Goal: Task Accomplishment & Management: Manage account settings

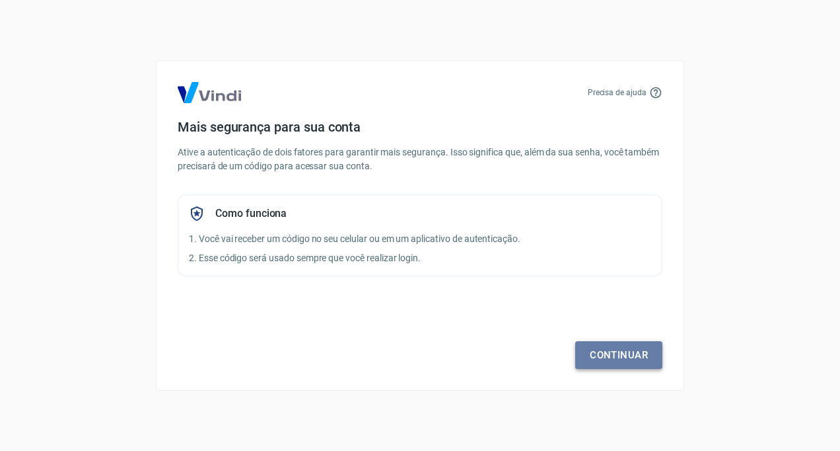
click at [618, 355] on link "Continuar" at bounding box center [618, 355] width 87 height 28
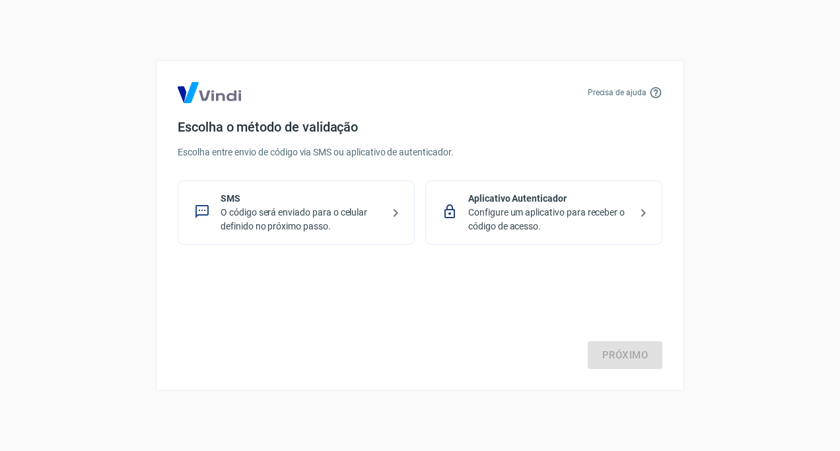
click at [536, 217] on p "Configure um aplicativo para receber o código de acesso." at bounding box center [549, 219] width 162 height 28
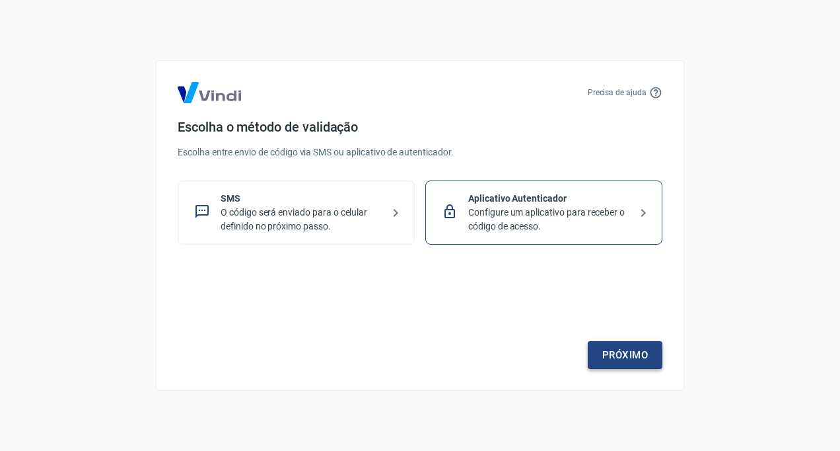
click at [626, 346] on link "Próximo" at bounding box center [625, 355] width 75 height 28
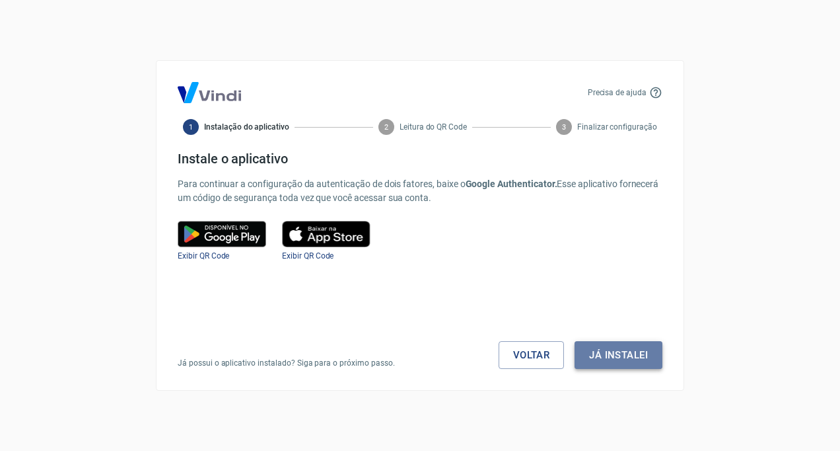
click at [626, 353] on button "Já instalei" at bounding box center [619, 355] width 88 height 28
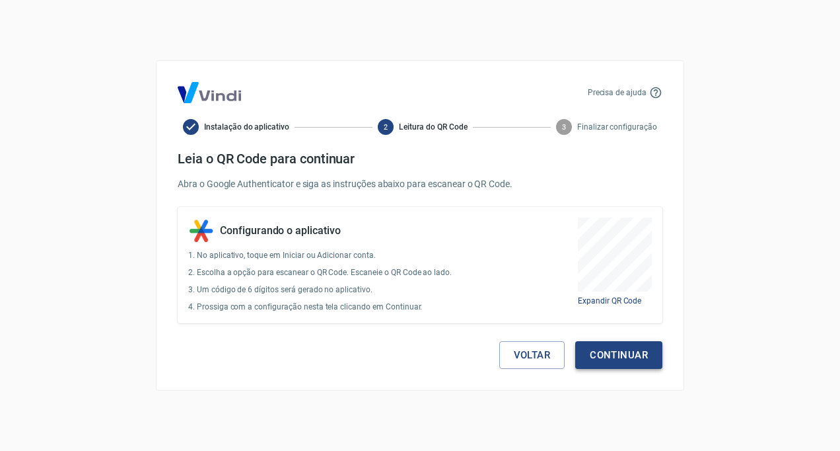
click at [620, 353] on button "Continuar" at bounding box center [618, 355] width 87 height 28
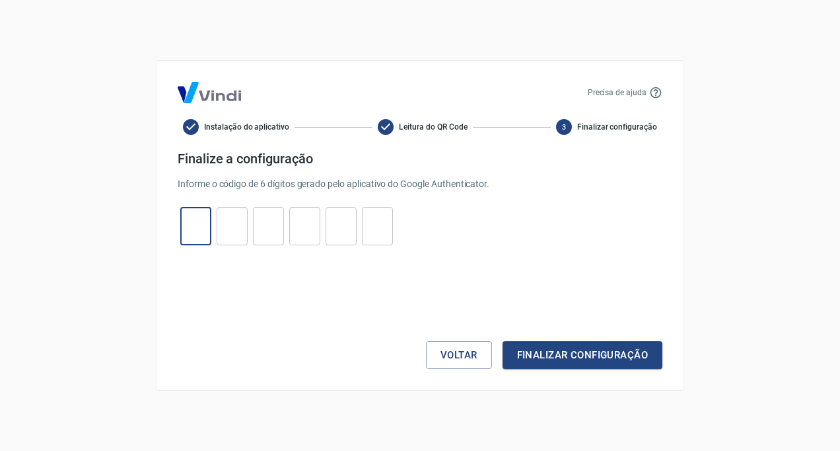
click at [198, 217] on input "tel" at bounding box center [195, 226] width 31 height 28
type input "4"
type input "6"
type input "2"
type input "6"
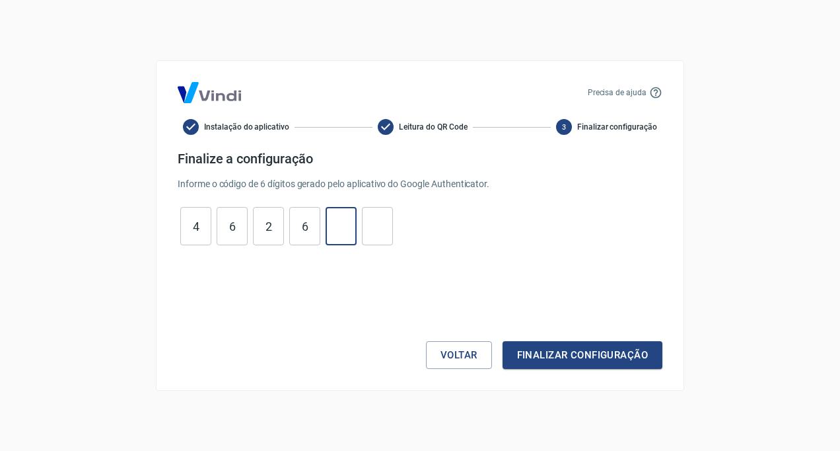
type input "2"
type input "9"
click at [616, 355] on button "Finalizar configuração" at bounding box center [583, 355] width 160 height 28
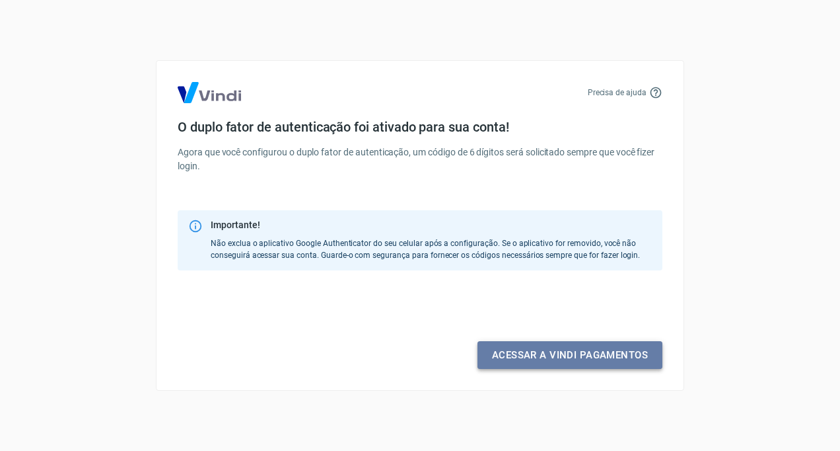
click at [565, 356] on link "Acessar a Vindi pagamentos" at bounding box center [570, 355] width 185 height 28
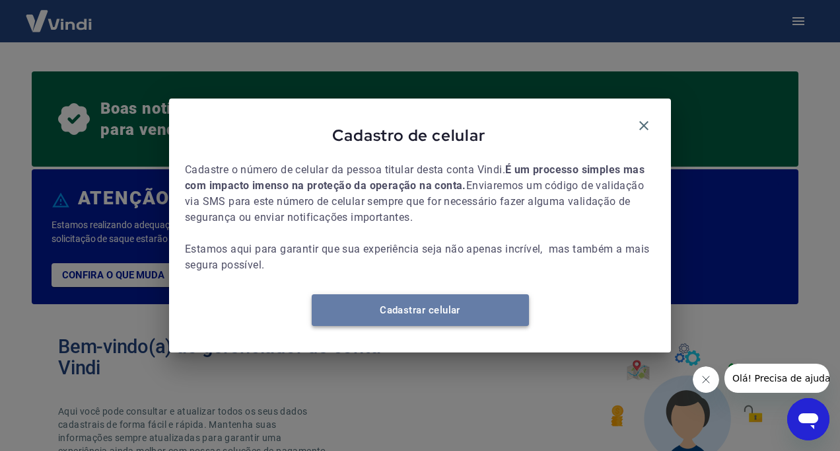
click at [437, 310] on link "Cadastrar celular" at bounding box center [420, 310] width 217 height 32
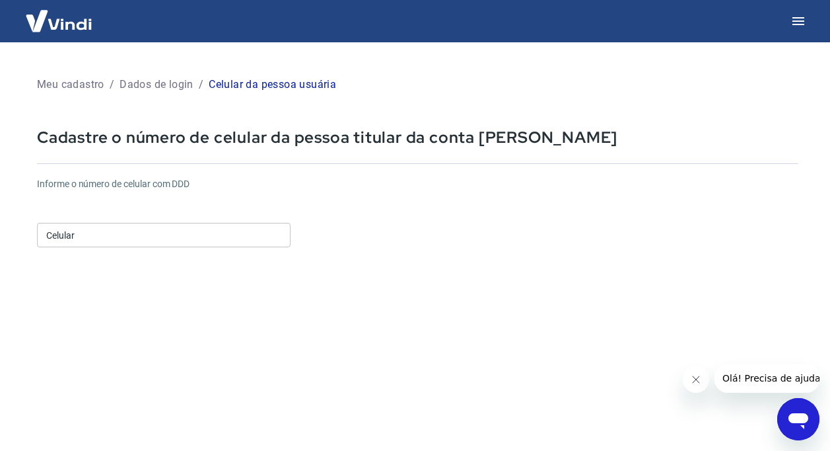
click at [133, 242] on input "Celular" at bounding box center [164, 235] width 254 height 24
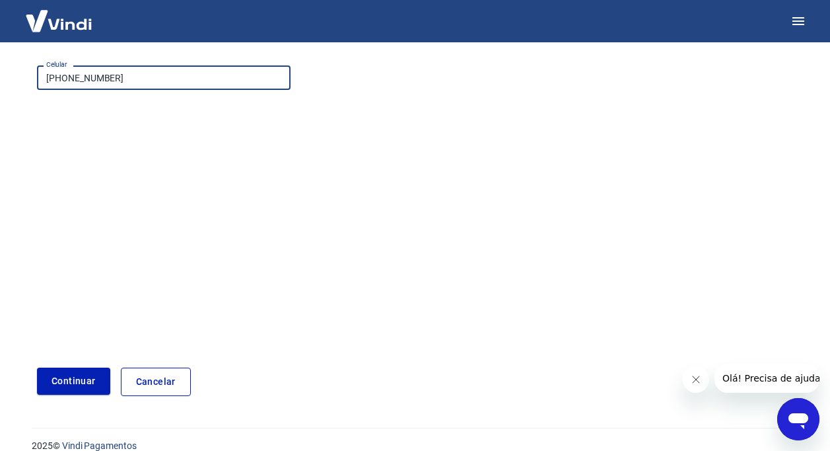
scroll to position [175, 0]
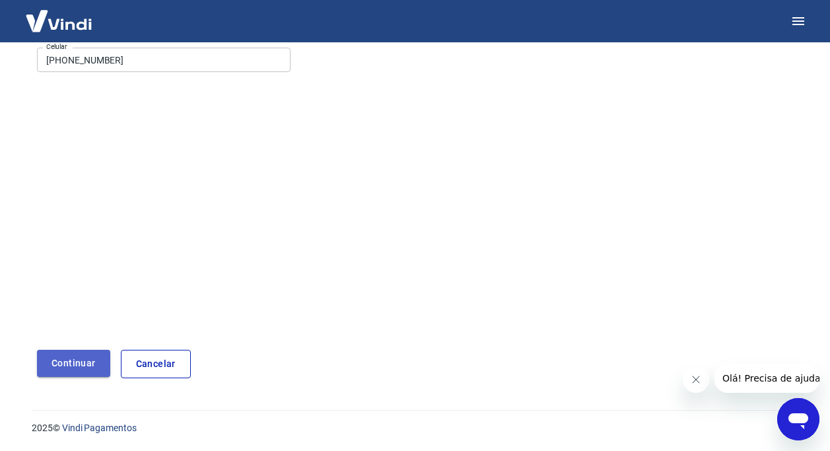
click at [75, 371] on button "Continuar" at bounding box center [73, 362] width 73 height 27
click at [87, 359] on button "Continuar" at bounding box center [73, 362] width 73 height 27
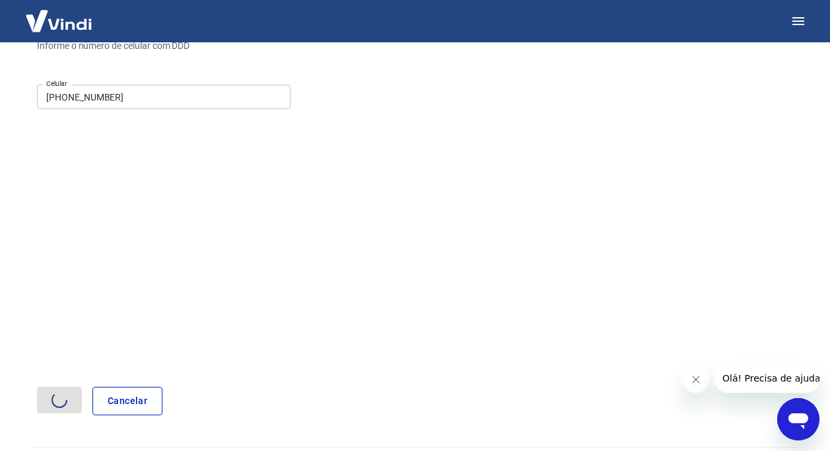
scroll to position [109, 0]
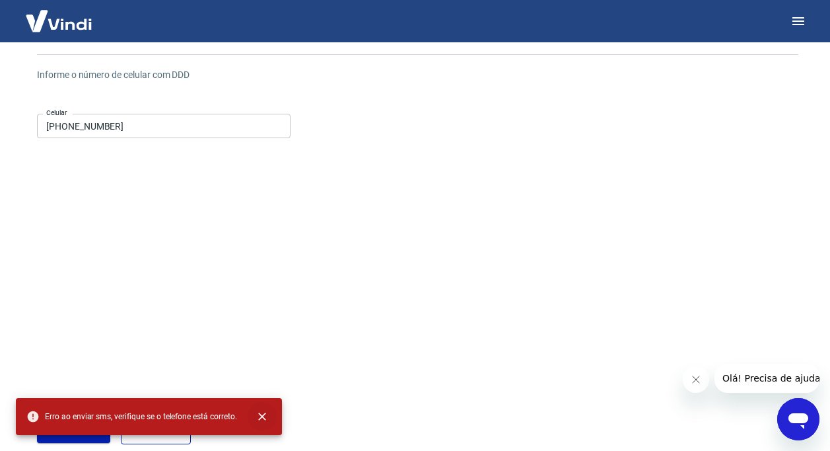
click at [266, 412] on icon "close" at bounding box center [262, 416] width 13 height 13
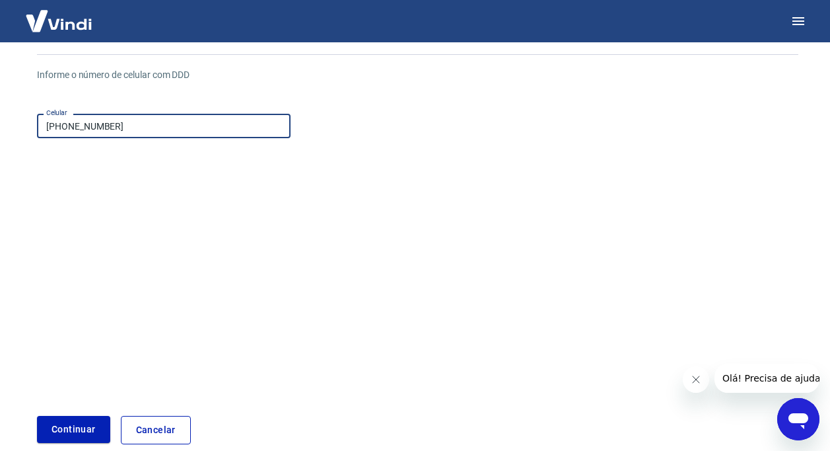
drag, startPoint x: 126, startPoint y: 123, endPoint x: 70, endPoint y: 115, distance: 56.7
click at [70, 115] on input "[PHONE_NUMBER]" at bounding box center [164, 126] width 254 height 24
click at [72, 426] on button "Continuar" at bounding box center [73, 429] width 73 height 27
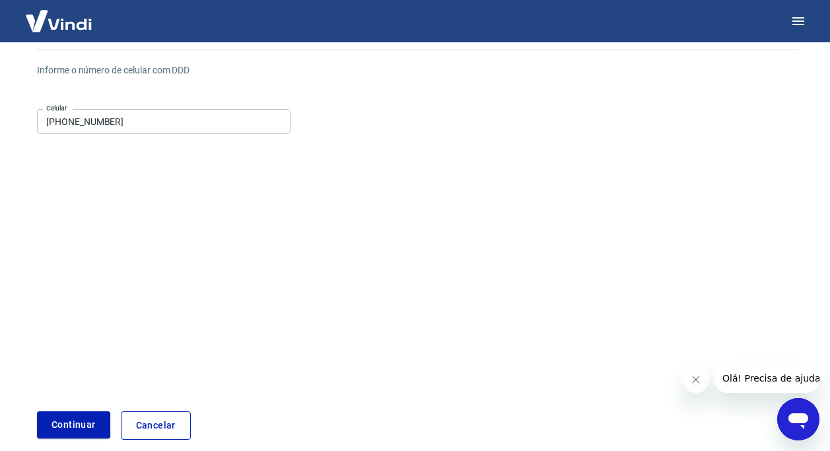
scroll to position [0, 0]
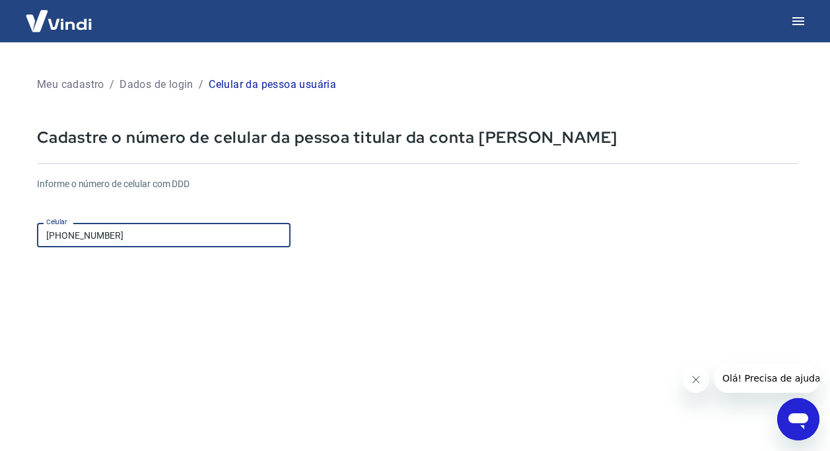
drag, startPoint x: 133, startPoint y: 235, endPoint x: 67, endPoint y: 235, distance: 66.7
click at [67, 235] on input "(21) 99338-1839" at bounding box center [164, 235] width 254 height 24
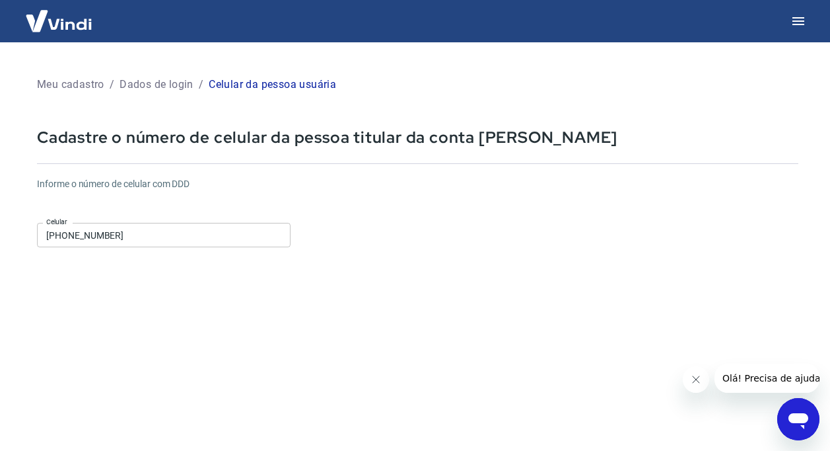
drag, startPoint x: 324, startPoint y: 377, endPoint x: 332, endPoint y: 371, distance: 10.4
click at [325, 375] on form "Informe o número de celular com DDD Celular (21) 97981-6520 Celular Continuar C…" at bounding box center [418, 359] width 762 height 386
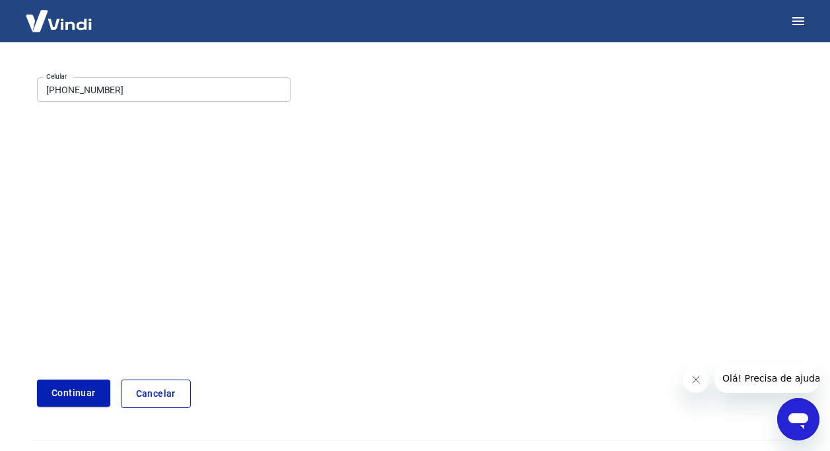
scroll to position [175, 0]
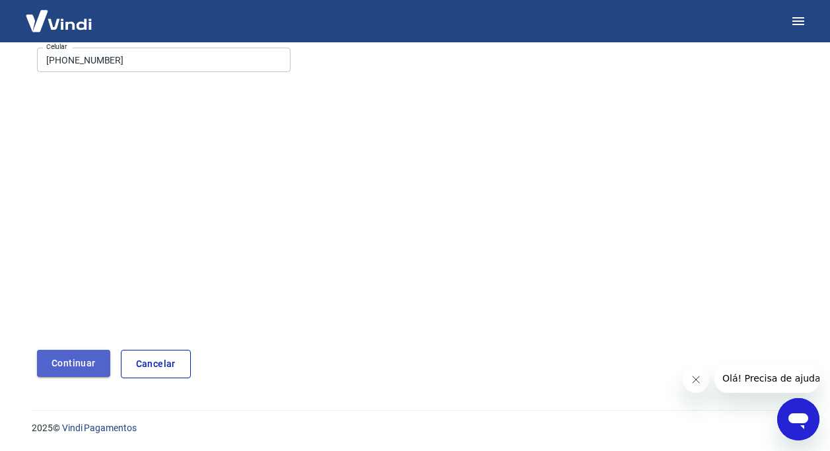
click at [69, 362] on button "Continuar" at bounding box center [73, 362] width 73 height 27
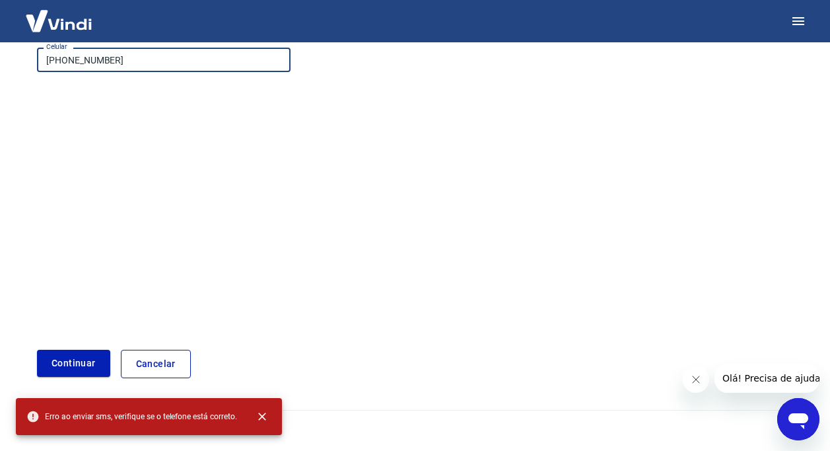
drag, startPoint x: 133, startPoint y: 61, endPoint x: 69, endPoint y: 61, distance: 64.1
click at [69, 61] on input "(21) 97981-6520" at bounding box center [164, 60] width 254 height 24
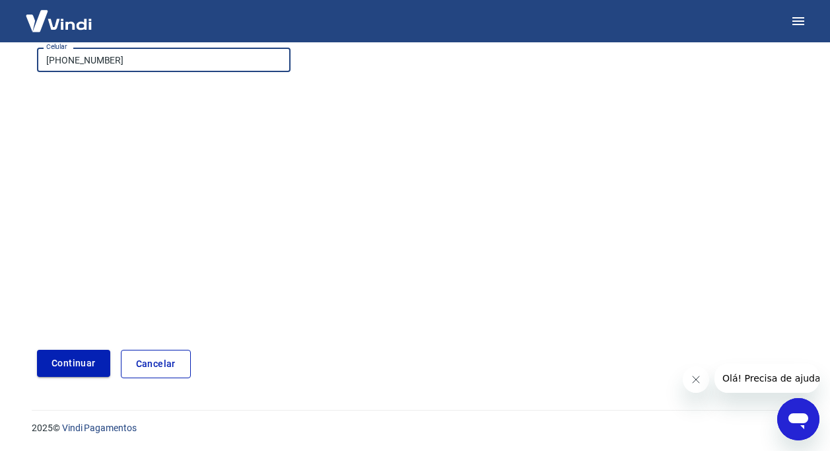
click at [71, 362] on button "Continuar" at bounding box center [73, 362] width 73 height 27
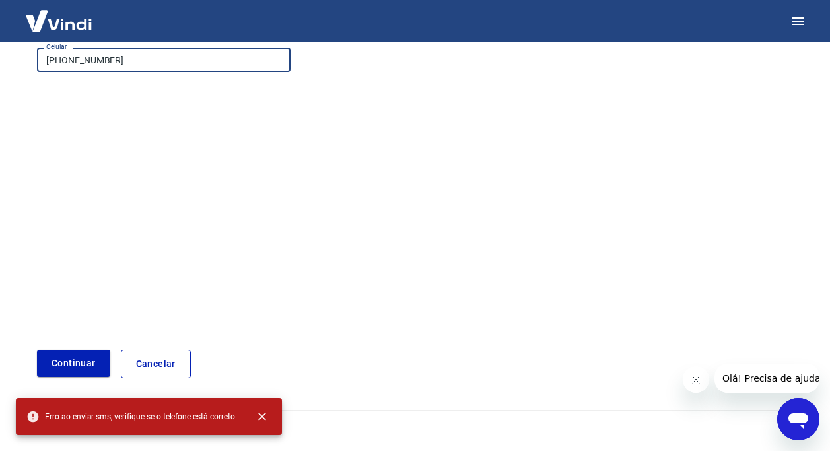
drag, startPoint x: 70, startPoint y: 55, endPoint x: 127, endPoint y: 65, distance: 57.7
click at [127, 65] on input "(21) 99338-1839" at bounding box center [164, 60] width 254 height 24
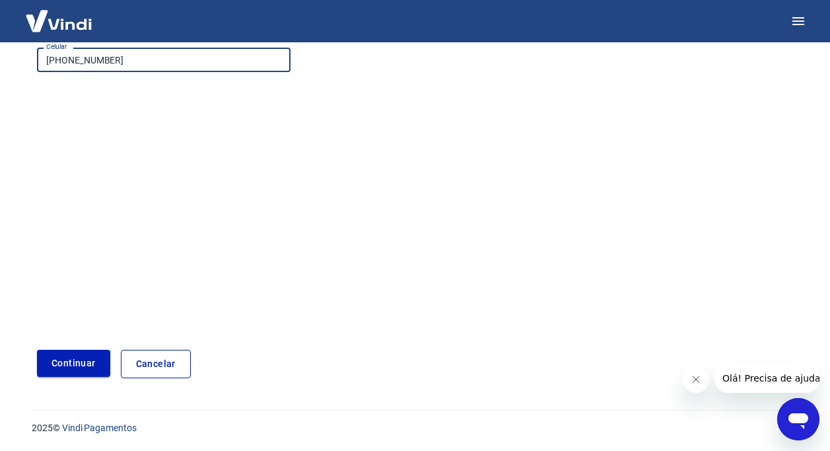
type input "(21) 96417-6435"
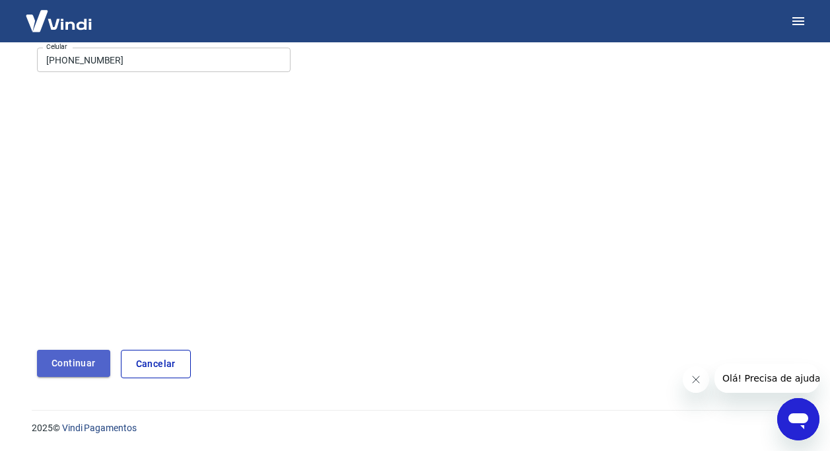
click at [72, 371] on button "Continuar" at bounding box center [73, 362] width 73 height 27
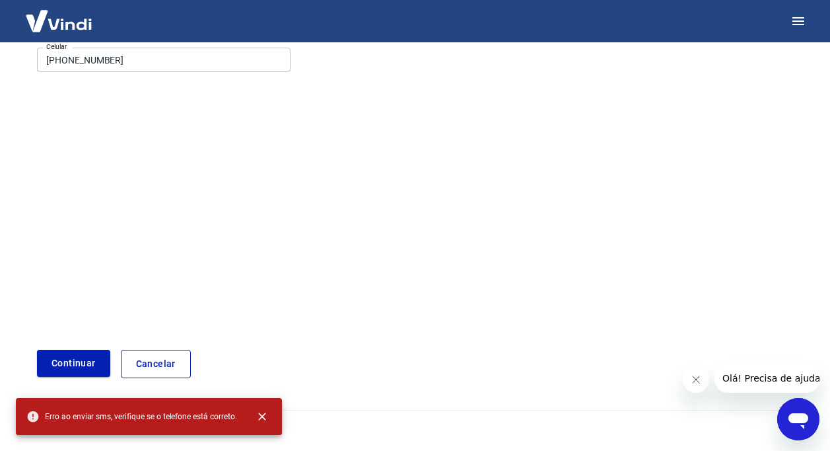
click at [151, 369] on link "Cancelar" at bounding box center [156, 363] width 70 height 28
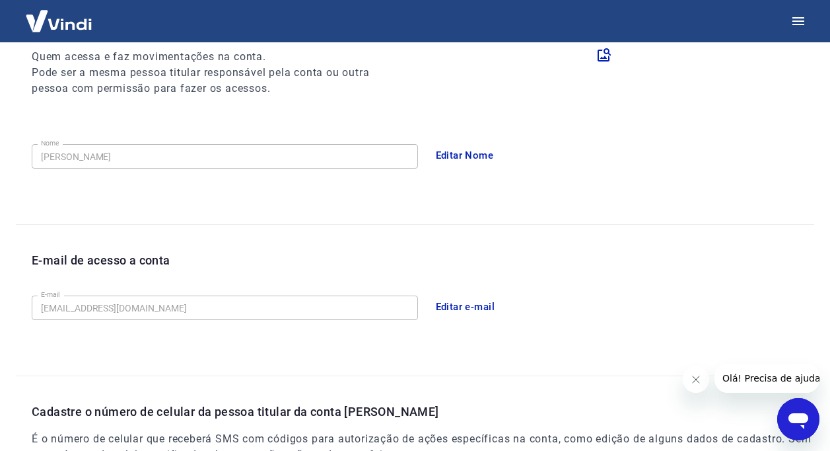
scroll to position [351, 0]
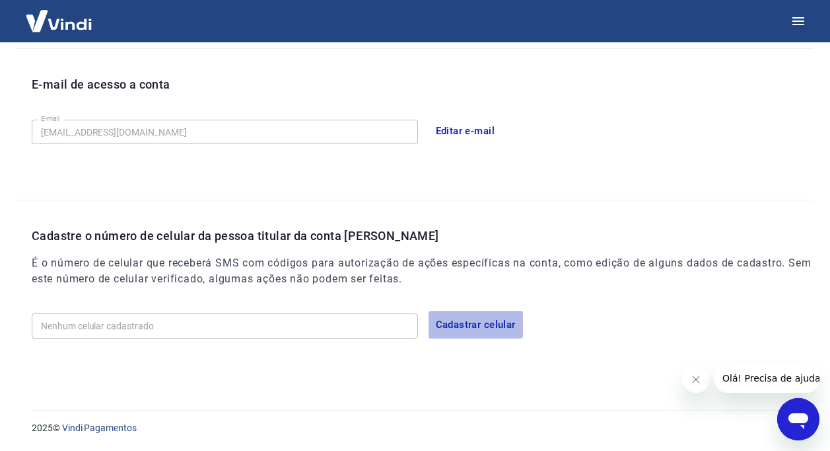
click at [489, 321] on button "Cadastrar celular" at bounding box center [476, 324] width 94 height 28
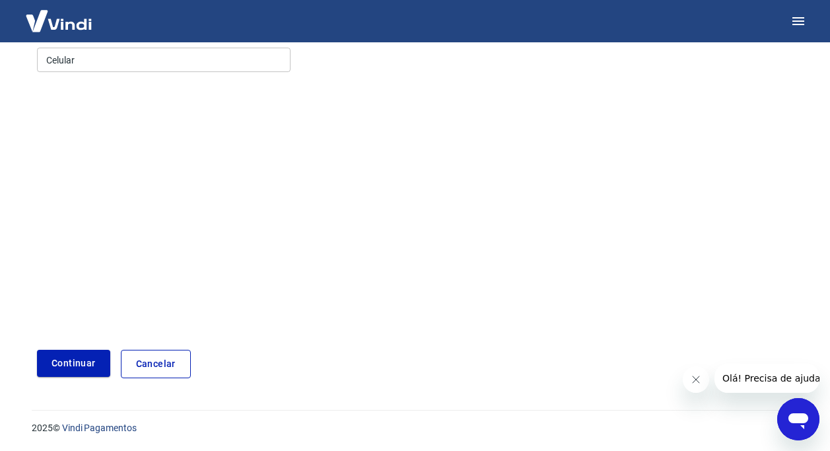
click at [91, 50] on input "Celular" at bounding box center [164, 60] width 254 height 24
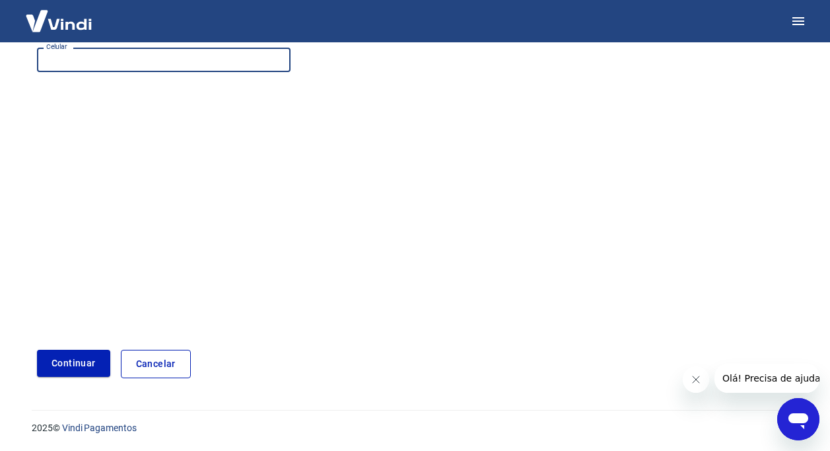
type input "(21) 97981-6520"
click at [83, 361] on button "Continuar" at bounding box center [73, 362] width 73 height 27
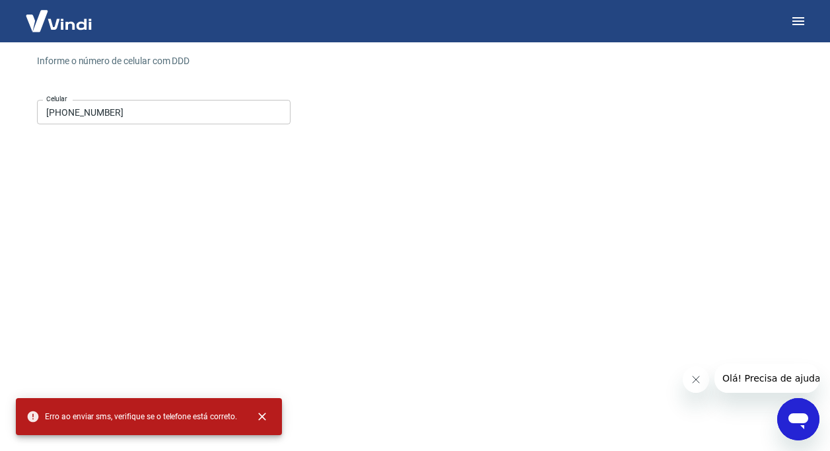
scroll to position [132, 0]
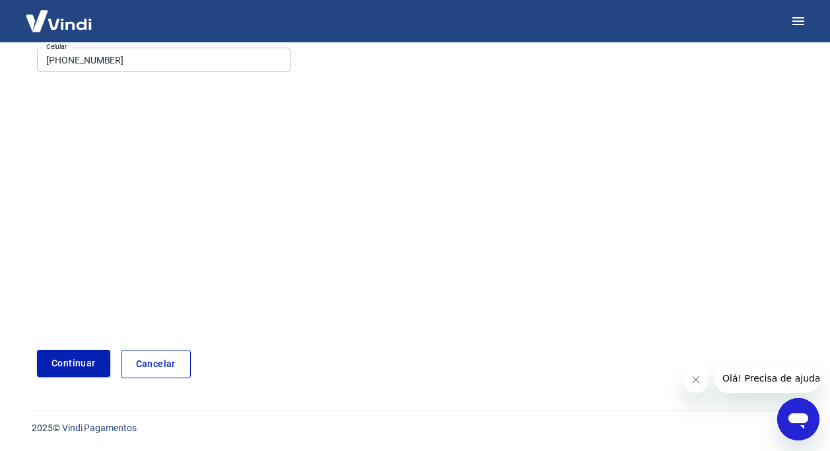
click at [146, 355] on link "Cancelar" at bounding box center [156, 363] width 70 height 28
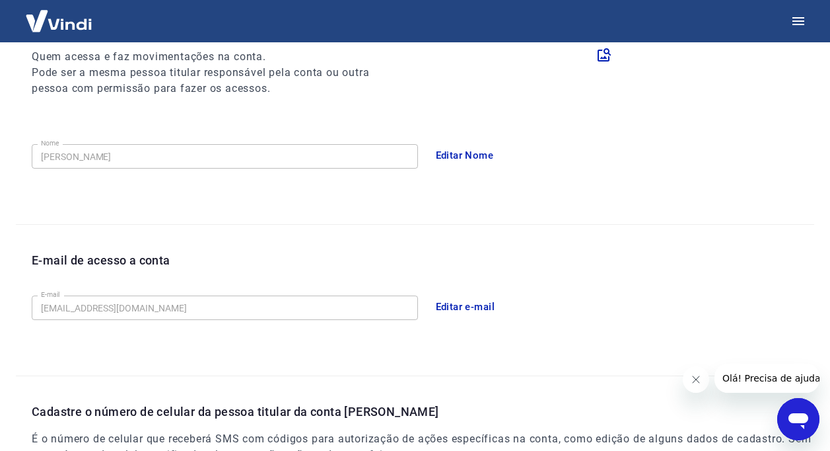
scroll to position [351, 0]
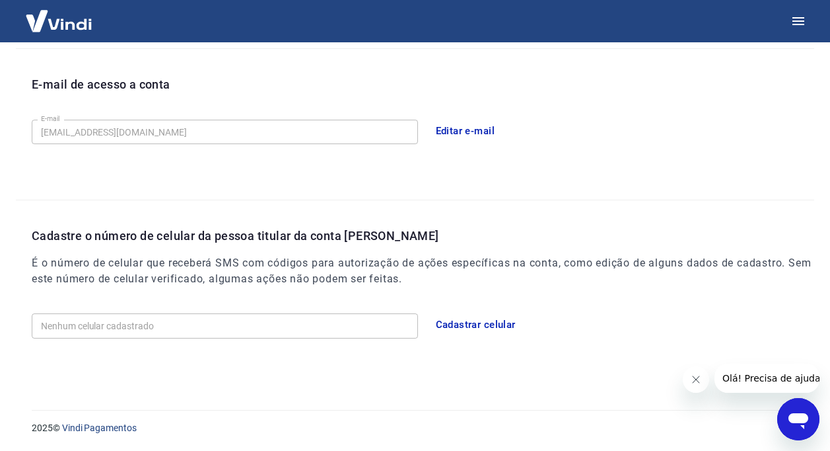
click at [690, 380] on icon "Fechar mensagem da empresa" at bounding box center [695, 379] width 11 height 11
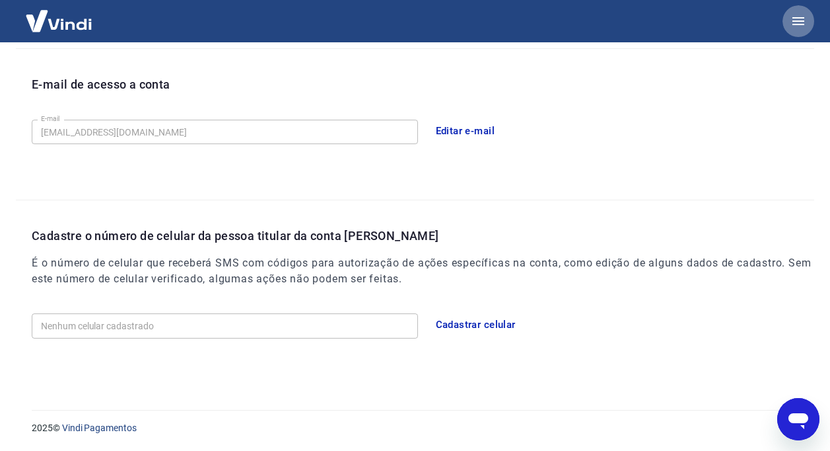
click at [807, 25] on button "button" at bounding box center [799, 21] width 32 height 32
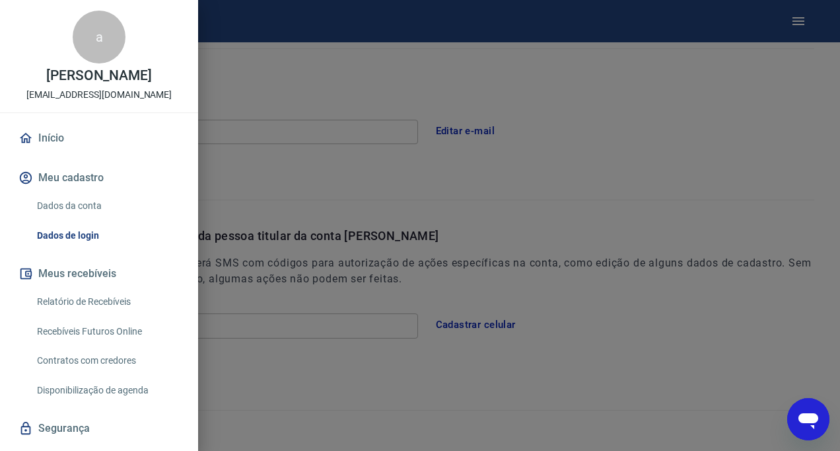
click at [45, 174] on button "Meu cadastro" at bounding box center [99, 177] width 166 height 29
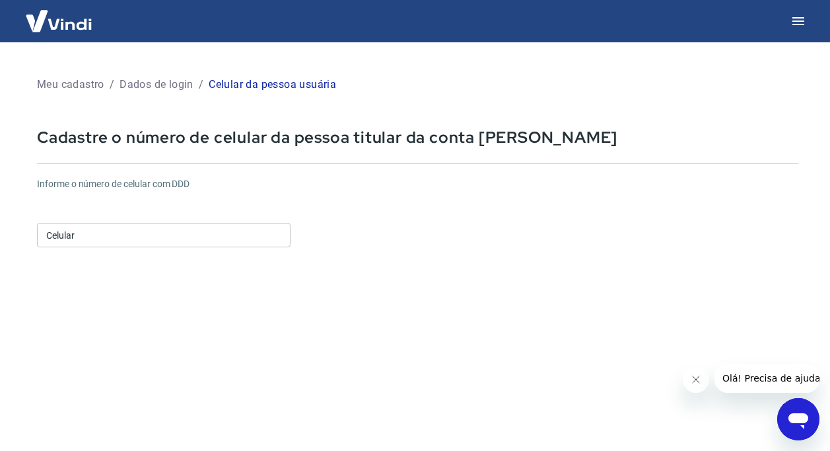
click at [439, 353] on form "Informe o número de celular com DDD Celular Celular Continuar Cancelar" at bounding box center [418, 359] width 762 height 386
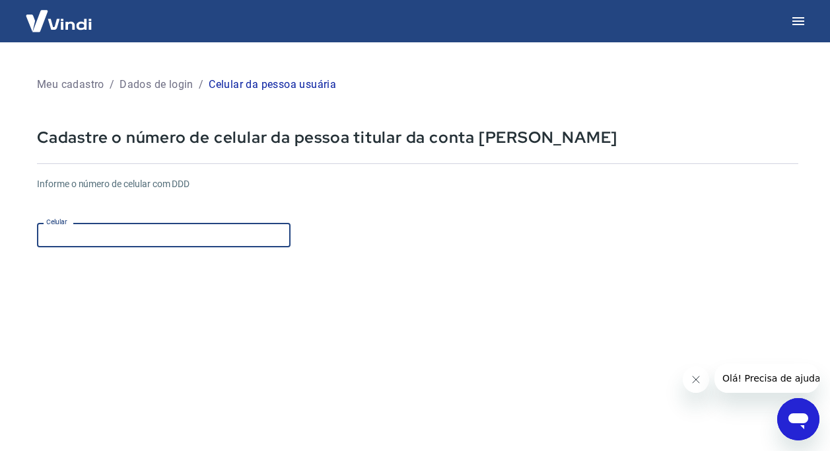
click at [207, 235] on input "Celular" at bounding box center [164, 235] width 254 height 24
click at [125, 238] on input "Celular" at bounding box center [164, 235] width 254 height 24
type input "[PHONE_NUMBER]"
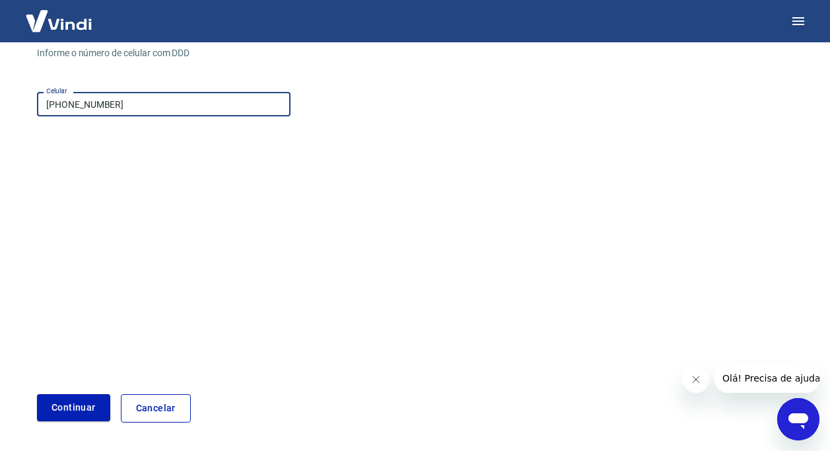
scroll to position [175, 0]
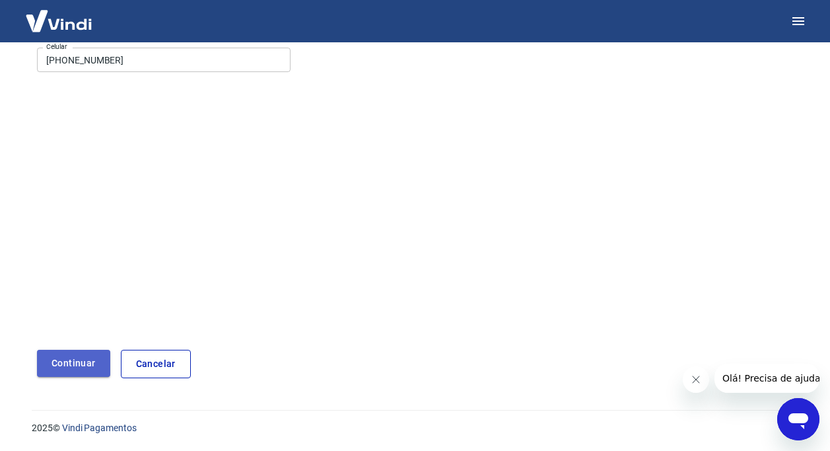
click at [77, 357] on button "Continuar" at bounding box center [73, 362] width 73 height 27
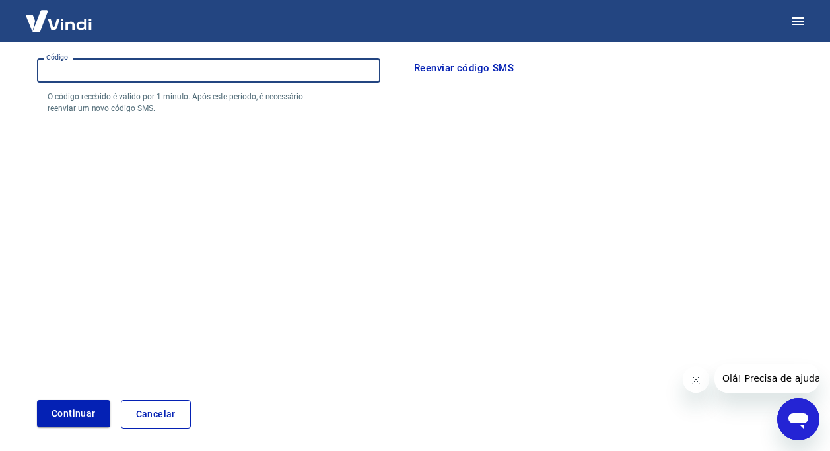
click at [92, 70] on input "Código" at bounding box center [209, 70] width 344 height 24
type input "574696"
click at [76, 406] on button "Continuar" at bounding box center [73, 413] width 73 height 27
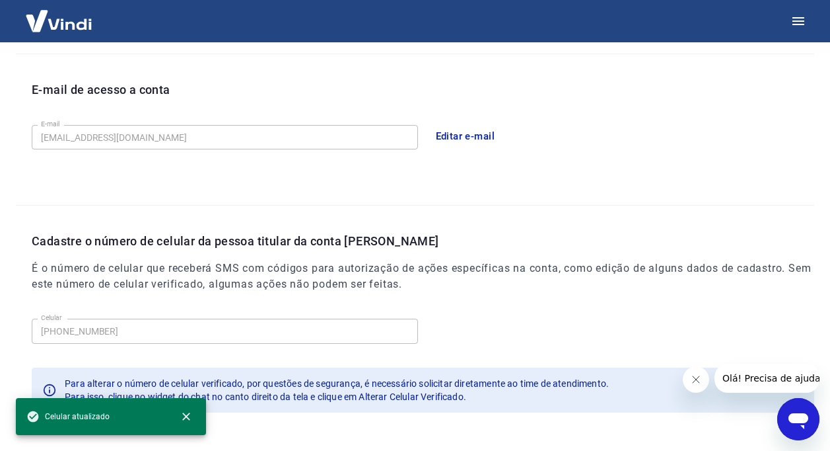
scroll to position [396, 0]
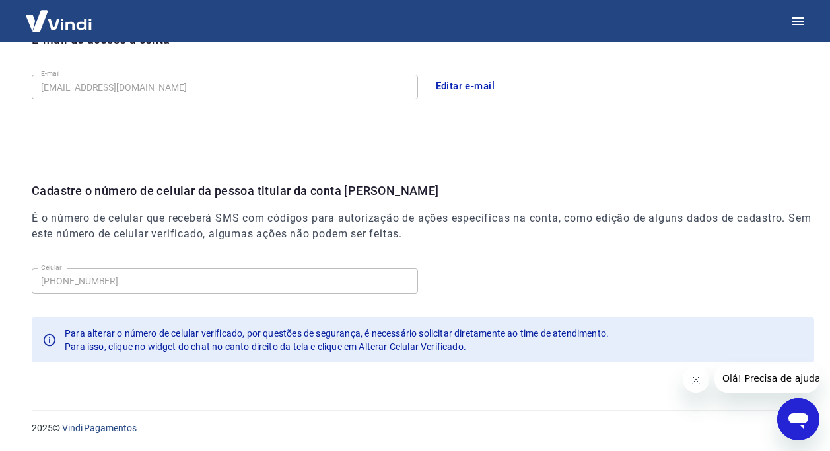
click at [63, 29] on img at bounding box center [59, 21] width 86 height 40
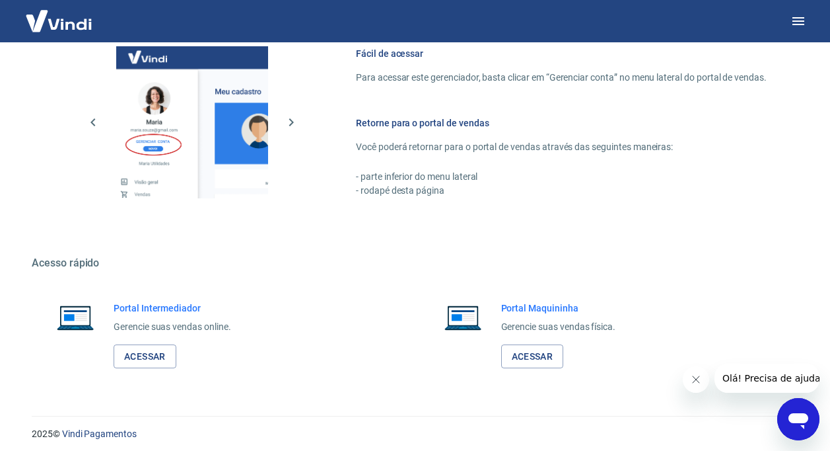
scroll to position [814, 0]
